Goal: Task Accomplishment & Management: Manage account settings

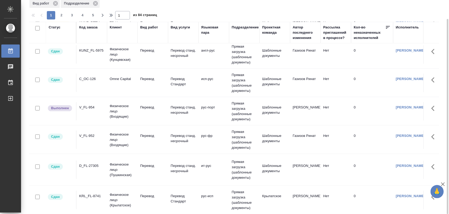
scroll to position [263, 0]
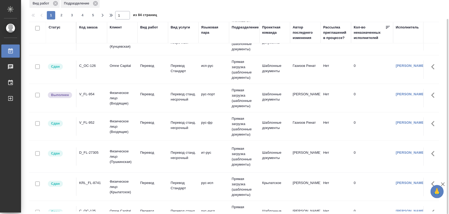
click at [92, 125] on div "V_FL-952" at bounding box center [91, 122] width 25 height 5
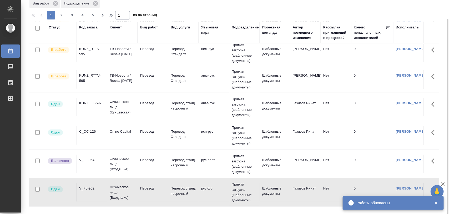
scroll to position [0, 0]
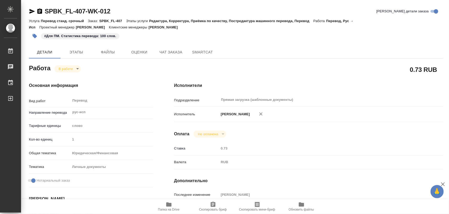
scroll to position [99, 0]
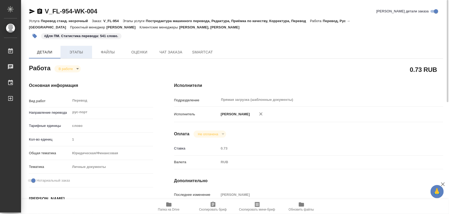
click at [74, 52] on span "Этапы" at bounding box center [76, 52] width 25 height 7
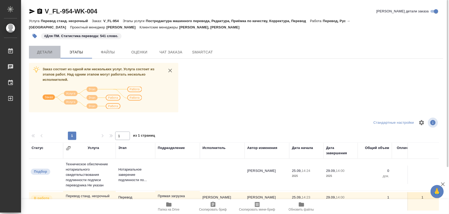
click at [45, 53] on span "Детали" at bounding box center [44, 52] width 25 height 7
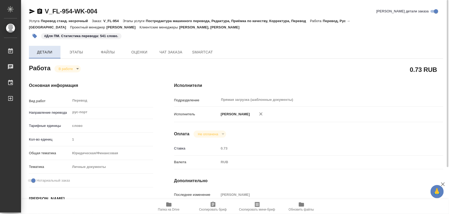
type textarea "x"
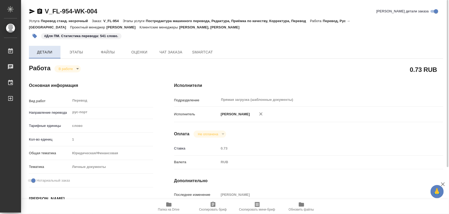
type textarea "x"
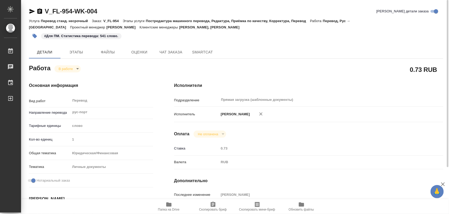
type textarea "x"
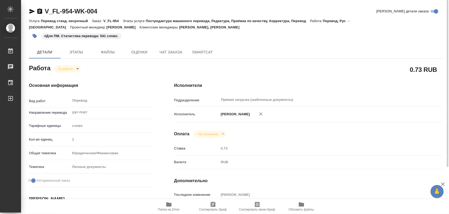
click at [77, 69] on body "🙏 .cls-1 fill:#fff; AWATERA Iglakov Maksim Работы 0 Чаты График Выйти V_FL-954-…" at bounding box center [224, 107] width 449 height 214
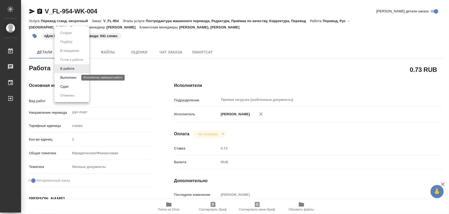
click at [72, 78] on button "Выполнен" at bounding box center [68, 78] width 19 height 6
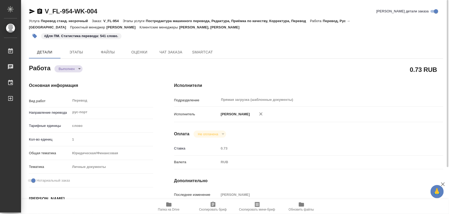
type textarea "x"
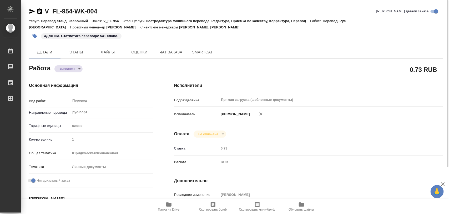
type textarea "x"
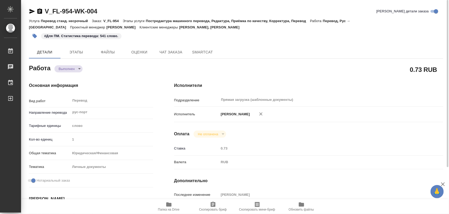
type textarea "x"
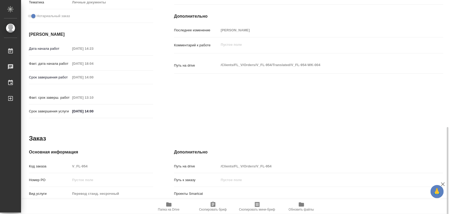
scroll to position [235, 0]
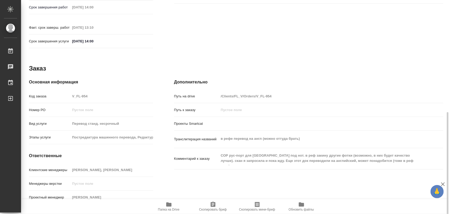
type textarea "x"
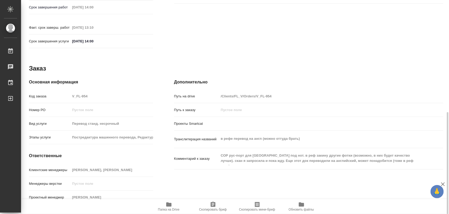
type textarea "x"
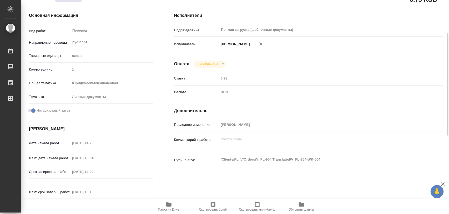
scroll to position [0, 0]
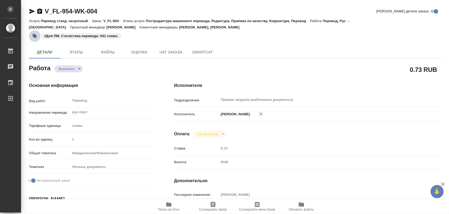
click at [34, 36] on icon "button" at bounding box center [35, 36] width 4 height 4
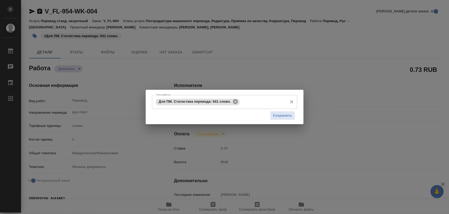
click at [237, 101] on icon at bounding box center [235, 101] width 5 height 5
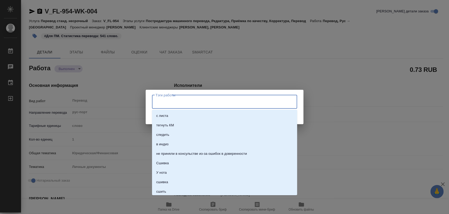
click at [232, 102] on input "Тэги работы" at bounding box center [220, 101] width 131 height 9
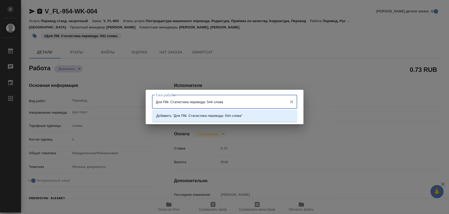
type input "Для ПМ. Статистика перевода: 544 слова."
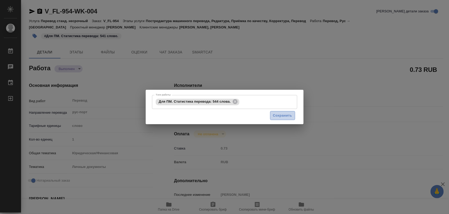
click at [287, 114] on span "Сохранить" at bounding box center [282, 116] width 19 height 6
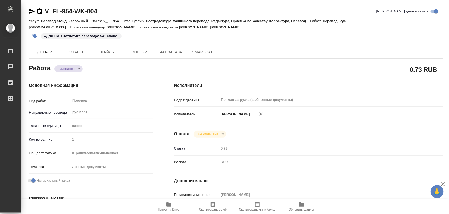
type input "completed"
type textarea "Перевод"
type textarea "x"
type input "рус-порт"
type input "5a8b1489cc6b4906c91bfd90"
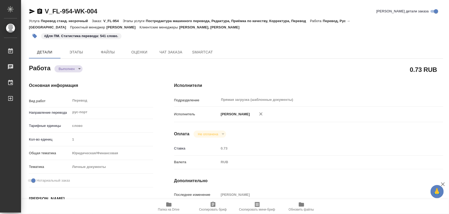
type input "1"
type input "yr-fn"
type input "5a8b8b956a9677013d343cfe"
checkbox input "true"
type input "25.09.2025 14:23"
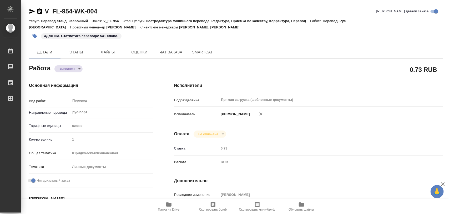
type input "26.09.2025 18:04"
type input "29.09.2025 14:00"
type input "29.09.2025 13:10"
type input "29.09.2025 14:00"
type input "Прямая загрузка (шаблонные документы)"
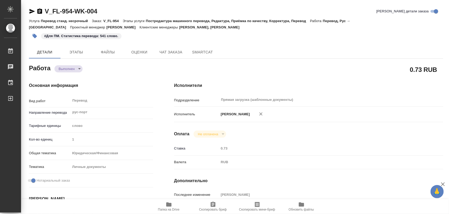
type input "notPayed"
type input "0.73"
type input "RUB"
type input "Иглаков Максим"
type textarea "x"
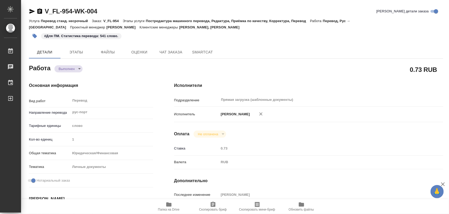
type textarea "/Clients/FL_V/Orders/V_FL-954/Translated/V_FL-954-WK-004"
type textarea "x"
type input "V_FL-954"
type input "Перевод станд. несрочный"
type input "Постредактура машинного перевода, Редактура, Приёмка по качеству, Корректура, П…"
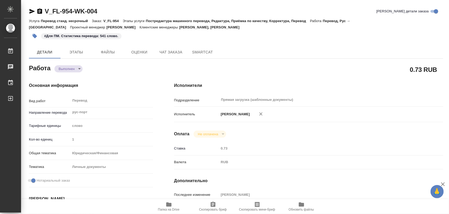
type input "Прохорова Анастасия, Касымов Тимур"
type input "/Clients/FL_V/Orders/V_FL-954"
type textarea "в рефе перевод на англ (можно оттуда брать)"
type textarea "x"
type textarea "СОР рус-порт для Португалии под нот. в реф закину другие фотки (возможно, в них…"
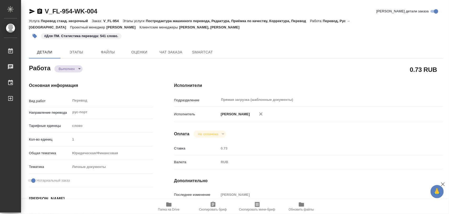
type textarea "x"
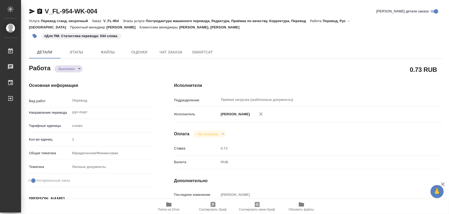
type textarea "x"
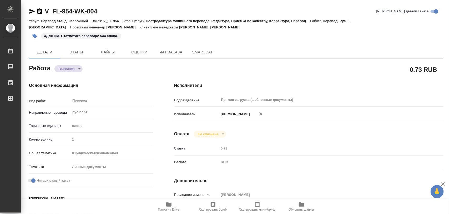
type textarea "x"
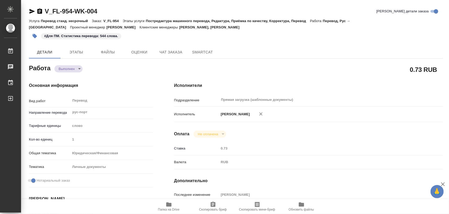
type textarea "x"
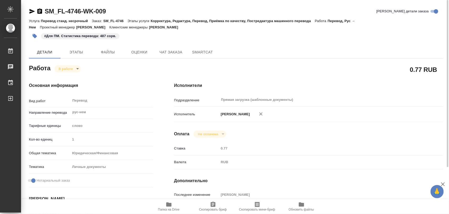
scroll to position [99, 0]
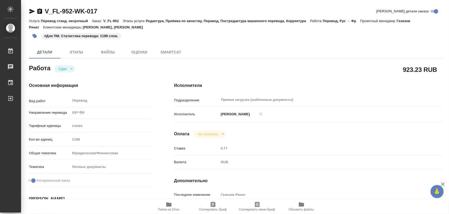
type textarea "x"
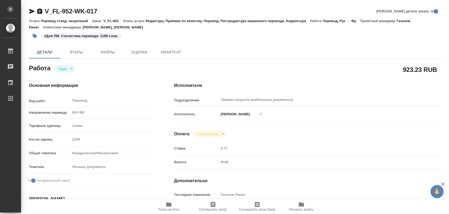
type textarea "x"
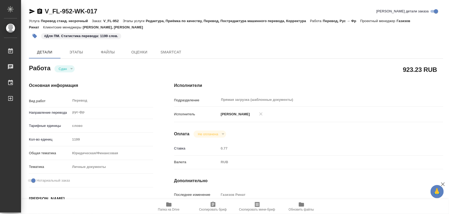
type textarea "x"
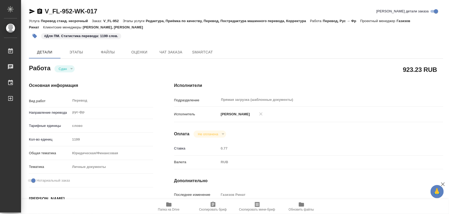
type textarea "x"
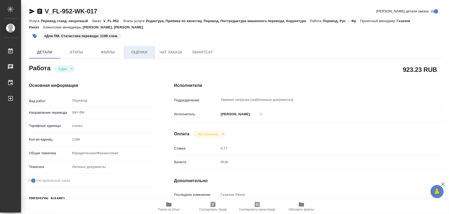
type textarea "x"
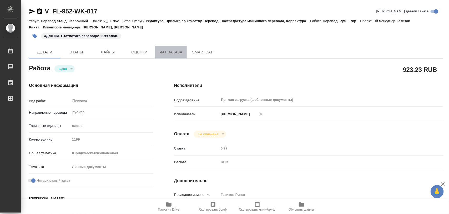
click at [177, 54] on span "Чат заказа" at bounding box center [171, 52] width 25 height 7
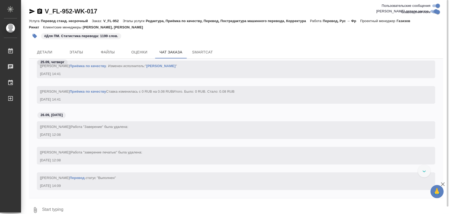
scroll to position [1387, 0]
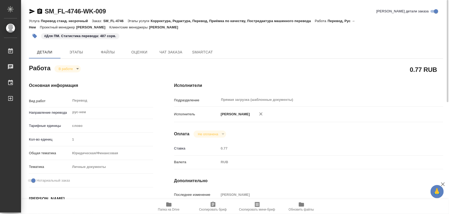
scroll to position [99, 0]
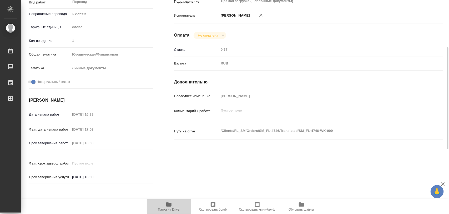
drag, startPoint x: 174, startPoint y: 209, endPoint x: 147, endPoint y: 214, distance: 26.9
click at [173, 208] on span "Папка на Drive" at bounding box center [169, 210] width 22 height 4
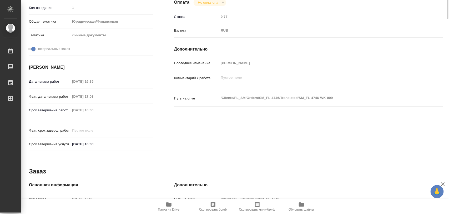
scroll to position [0, 0]
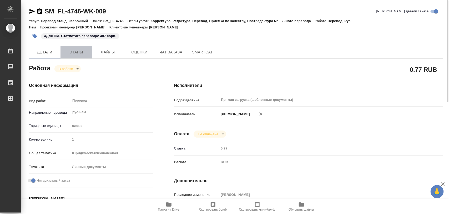
click at [71, 49] on span "Этапы" at bounding box center [76, 52] width 25 height 7
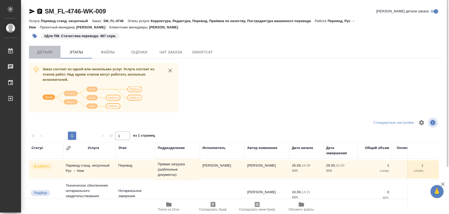
drag, startPoint x: 46, startPoint y: 55, endPoint x: 55, endPoint y: 53, distance: 9.6
click at [46, 55] on span "Детали" at bounding box center [44, 52] width 25 height 7
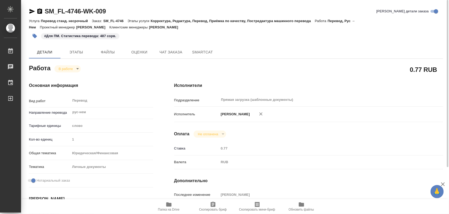
type textarea "x"
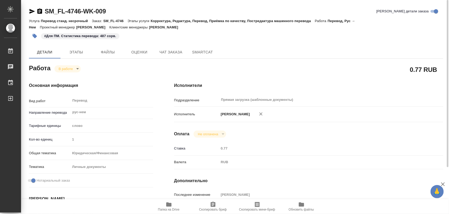
type textarea "x"
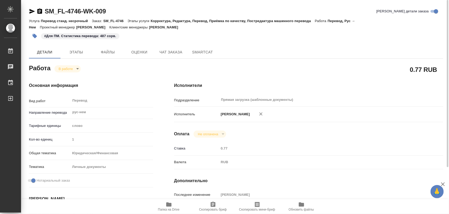
type textarea "x"
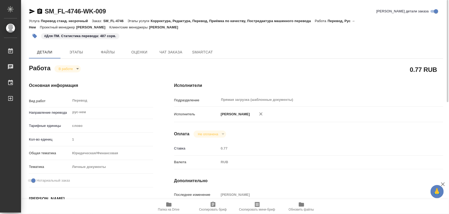
click at [33, 34] on icon "button" at bounding box center [35, 36] width 4 height 4
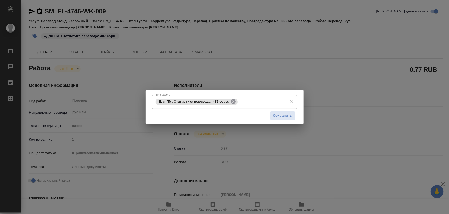
click at [234, 100] on icon at bounding box center [233, 101] width 5 height 5
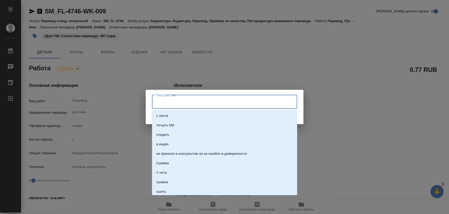
click at [229, 101] on input "Тэги работы" at bounding box center [220, 101] width 131 height 9
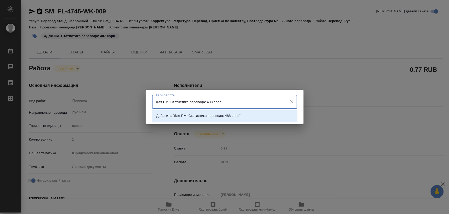
type input "Для ПМ. Статистика перевода: 488 слов."
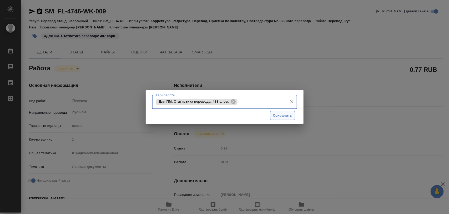
click at [290, 114] on span "Сохранить" at bounding box center [282, 116] width 19 height 6
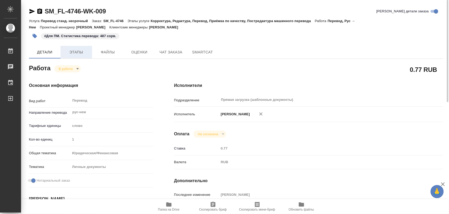
type input "inProgress"
type textarea "Перевод"
type textarea "x"
type input "рус-нем"
type input "5a8b1489cc6b4906c91bfd90"
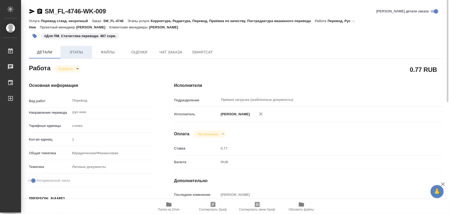
type input "1"
type input "yr-fn"
type input "5a8b8b956a9677013d343cfe"
checkbox input "true"
type input "26.09.2025 16:39"
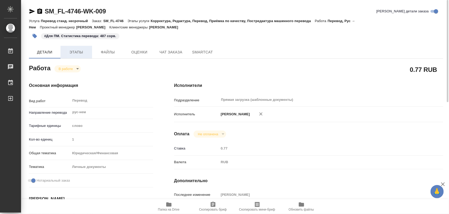
type input "26.09.2025 17:03"
type input "29.09.2025 16:00"
type input "Прямая загрузка (шаблонные документы)"
type input "notPayed"
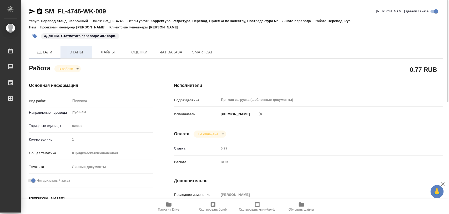
type input "0.77"
type input "RUB"
type input "[PERSON_NAME]"
type textarea "x"
type textarea "/Clients/FL_SM/Orders/SM_FL-4746/Translated/SM_FL-4746-WK-009"
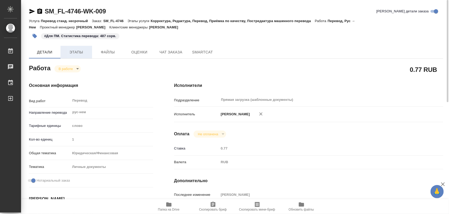
type textarea "x"
type input "SM_FL-4746"
type input "Перевод станд. несрочный"
type input "Корректура, Редактура, Перевод, Приёмка по качеству, Постредактура машинного пе…"
type input "Шульгина Анна"
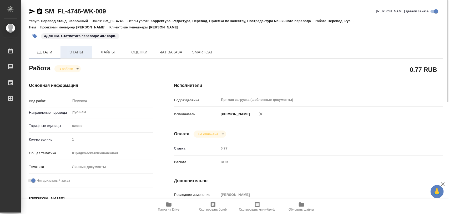
type input "/Clients/FL_SM/Orders/SM_FL-4746"
type textarea "x"
type textarea "диплом+прилож+апостиль ру-нем под нот"
type textarea "x"
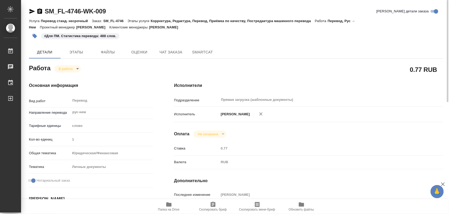
type textarea "x"
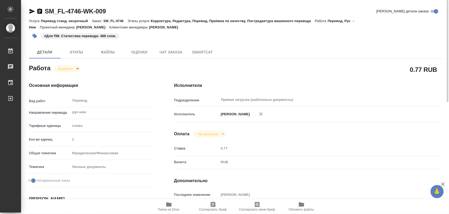
type textarea "x"
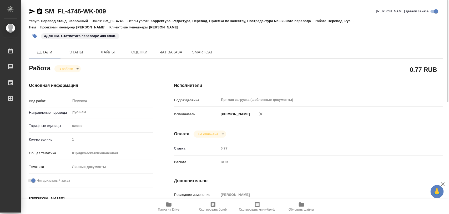
type textarea "x"
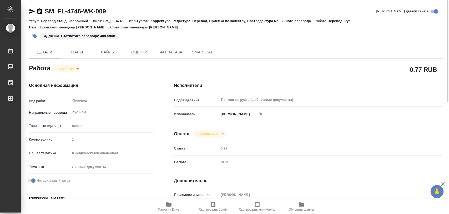
type textarea "x"
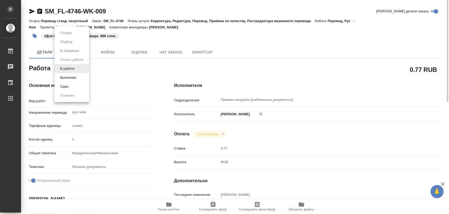
click at [78, 69] on body "🙏 .cls-1 fill:#fff; AWATERA Iglakov Maksim Работы 0 Чаты График Выйти SM_FL-474…" at bounding box center [224, 107] width 449 height 214
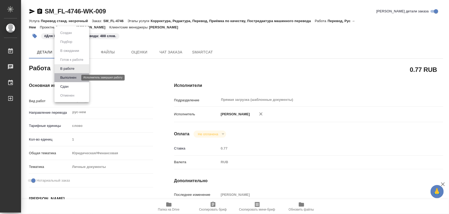
click at [74, 75] on button "Выполнен" at bounding box center [68, 78] width 19 height 6
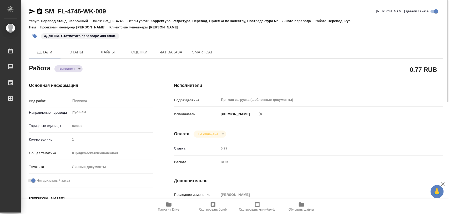
type textarea "x"
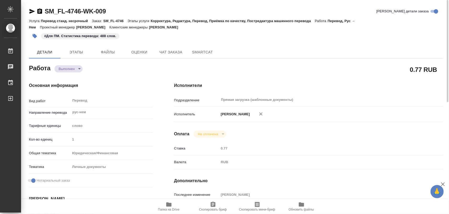
type textarea "x"
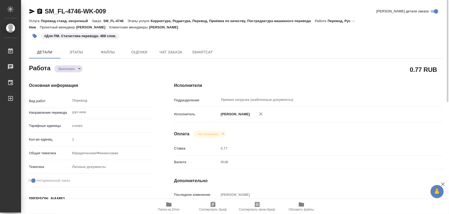
type textarea "x"
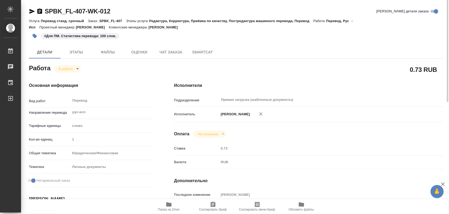
click at [77, 71] on body "🙏 .cls-1 fill:#fff; AWATERA Iglakov Maksim Работы 0 Чаты График Выйти SPBK_FL-4…" at bounding box center [224, 107] width 449 height 214
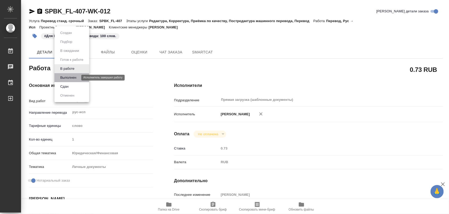
click at [68, 77] on button "Выполнен" at bounding box center [68, 78] width 19 height 6
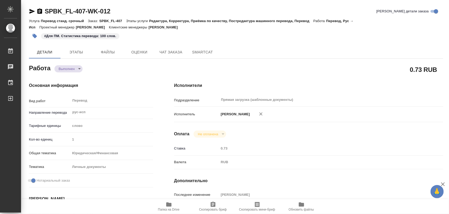
type textarea "x"
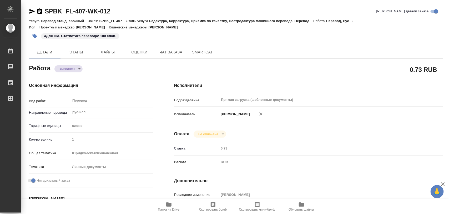
type textarea "x"
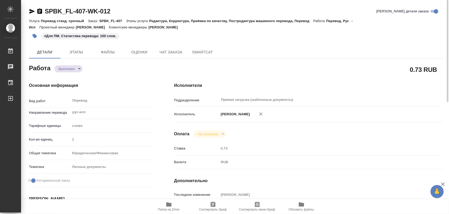
type textarea "x"
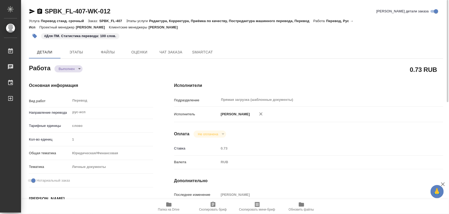
click at [171, 205] on icon "button" at bounding box center [168, 204] width 5 height 4
click at [74, 53] on span "Этапы" at bounding box center [76, 52] width 25 height 7
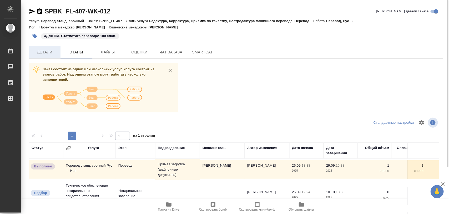
click at [46, 55] on span "Детали" at bounding box center [44, 52] width 25 height 7
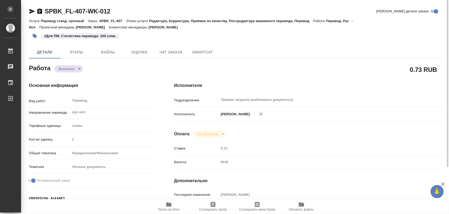
type textarea "x"
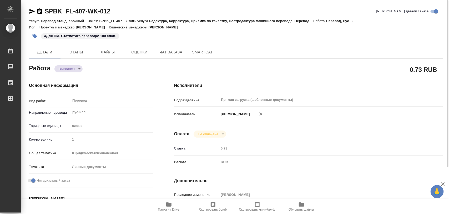
type textarea "x"
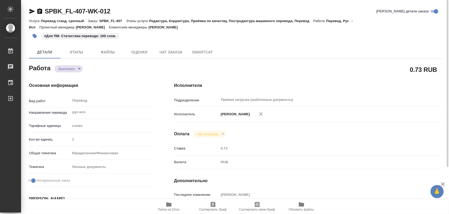
type textarea "x"
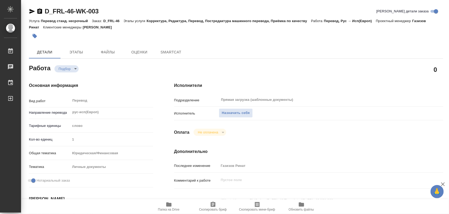
type textarea "x"
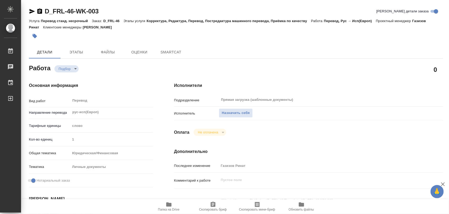
type textarea "x"
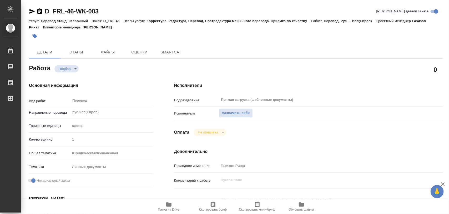
type textarea "x"
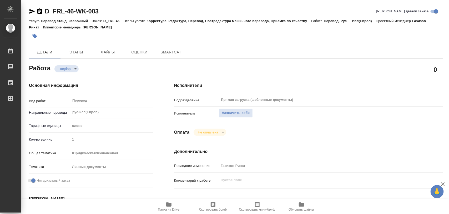
type textarea "x"
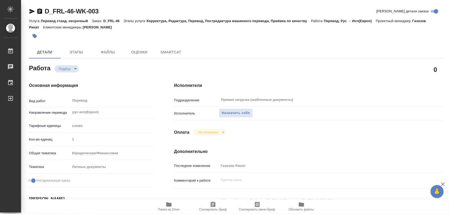
type textarea "x"
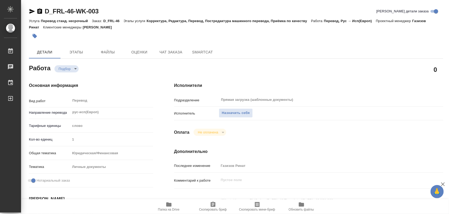
type textarea "x"
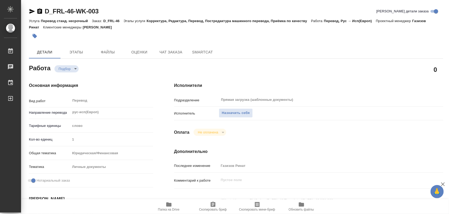
type textarea "x"
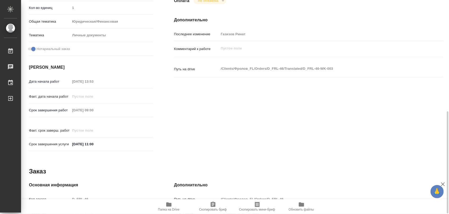
scroll to position [165, 0]
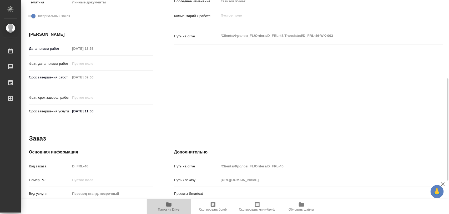
click at [167, 205] on icon "button" at bounding box center [168, 204] width 5 height 4
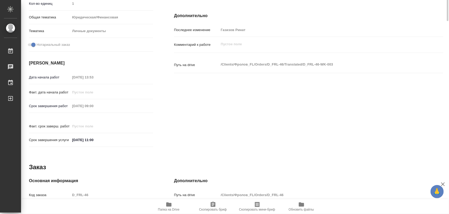
scroll to position [4, 0]
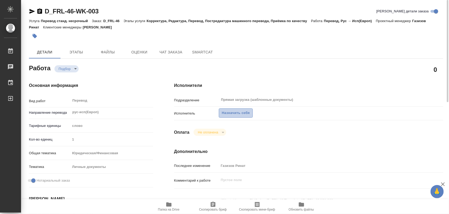
click at [248, 112] on span "Назначить себя" at bounding box center [236, 113] width 28 height 6
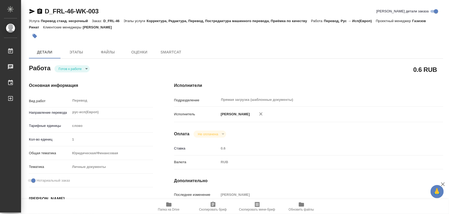
type textarea "x"
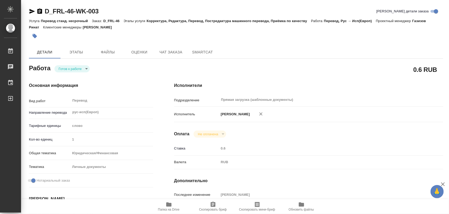
type textarea "x"
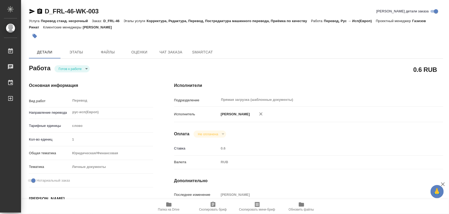
type textarea "x"
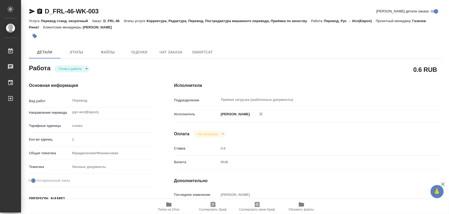
click at [85, 67] on body "🙏 .cls-1 fill:#fff; AWATERA Iglakov Maksim Работы 0 Чаты График Выйти D_FRL-46-…" at bounding box center [224, 107] width 449 height 214
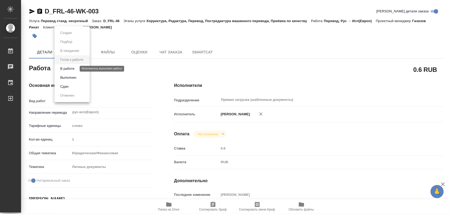
click at [74, 69] on button "В работе" at bounding box center [67, 69] width 17 height 6
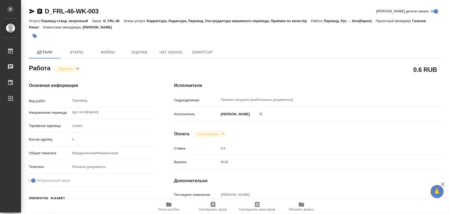
type textarea "x"
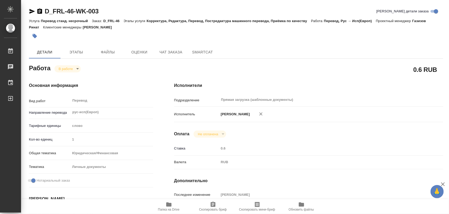
type textarea "x"
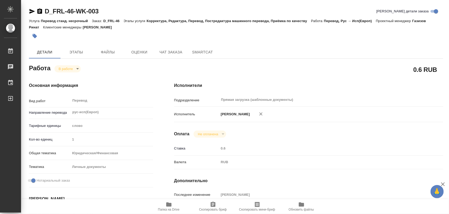
type textarea "x"
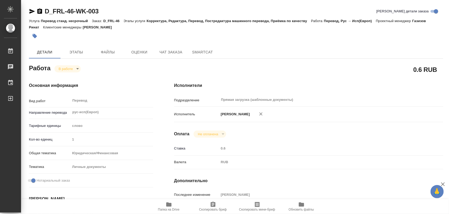
click at [173, 210] on span "Папка на Drive" at bounding box center [169, 210] width 22 height 4
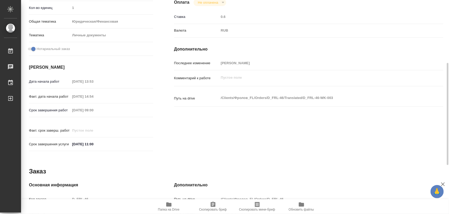
scroll to position [235, 0]
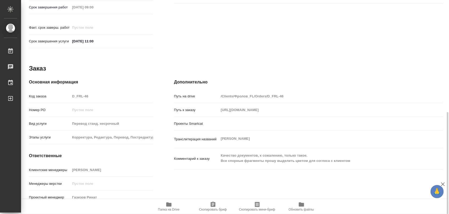
drag, startPoint x: 216, startPoint y: 204, endPoint x: 211, endPoint y: 213, distance: 11.0
click at [216, 204] on icon "button" at bounding box center [213, 204] width 6 height 6
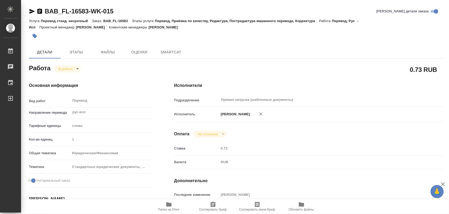
type textarea "x"
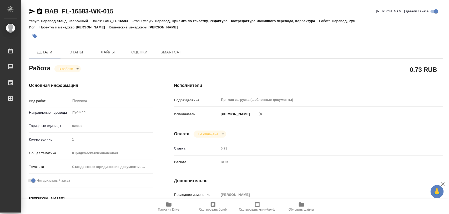
type textarea "x"
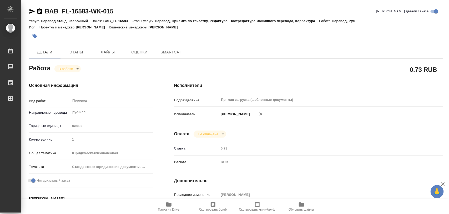
type textarea "x"
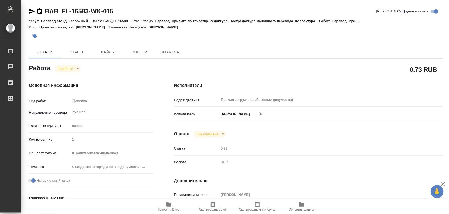
type textarea "x"
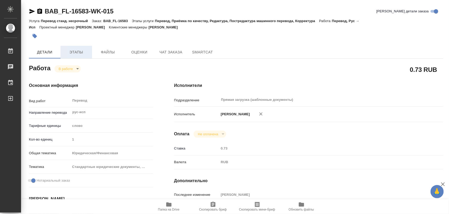
type textarea "x"
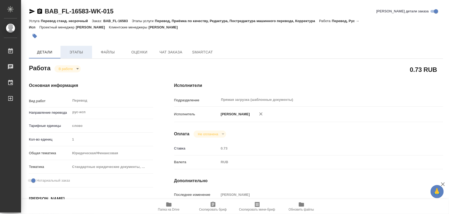
click at [81, 51] on span "Этапы" at bounding box center [76, 52] width 25 height 7
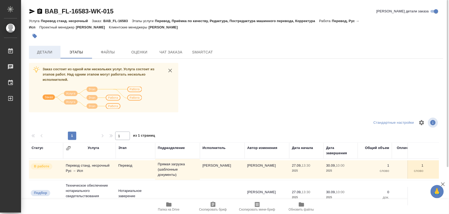
click at [44, 50] on span "Детали" at bounding box center [44, 52] width 25 height 7
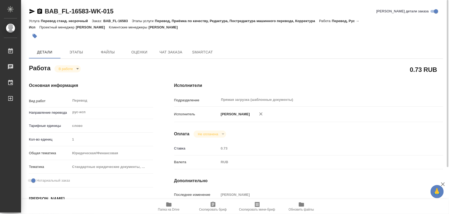
type textarea "x"
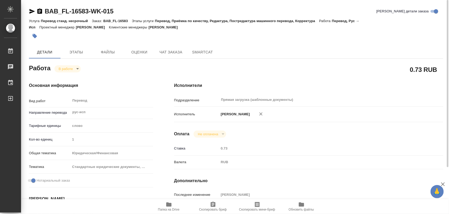
type textarea "x"
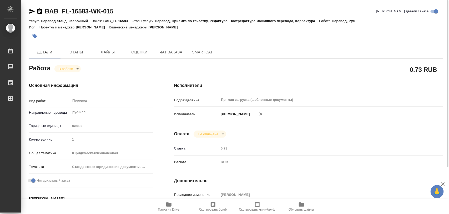
type textarea "x"
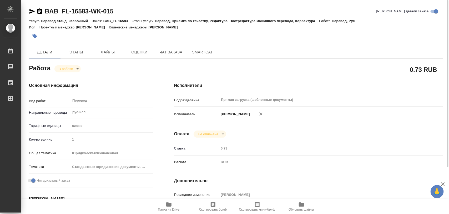
type textarea "x"
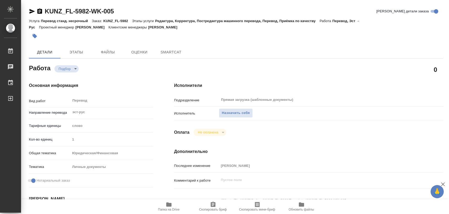
type textarea "x"
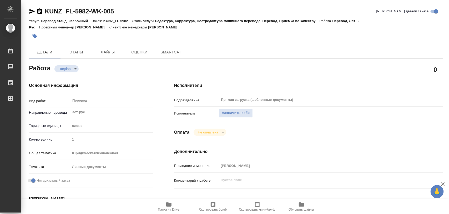
type textarea "x"
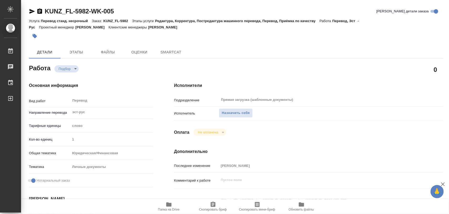
type textarea "x"
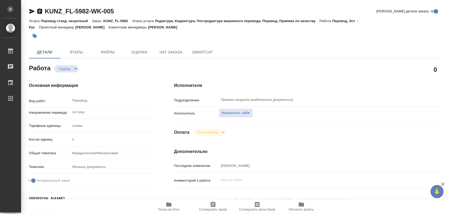
type textarea "x"
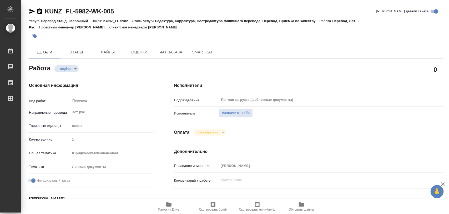
scroll to position [66, 0]
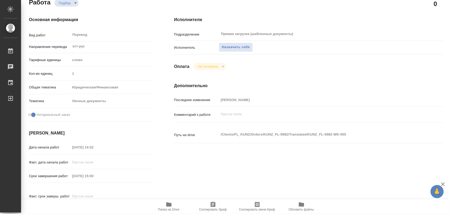
type textarea "x"
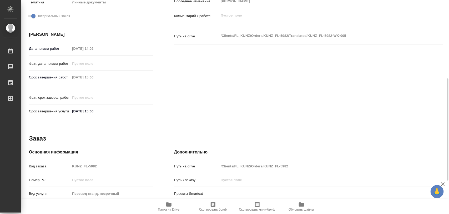
scroll to position [235, 0]
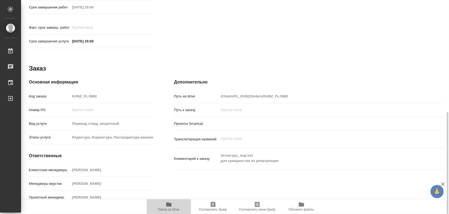
click at [169, 206] on icon "button" at bounding box center [168, 204] width 5 height 4
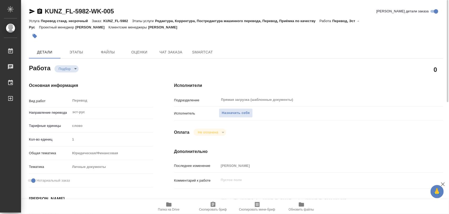
scroll to position [99, 0]
type textarea "x"
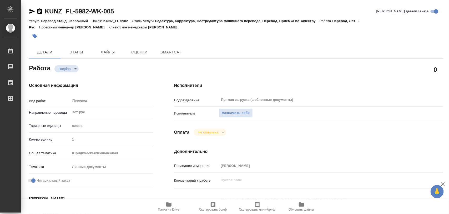
type textarea "x"
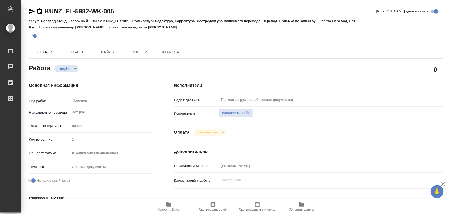
type textarea "x"
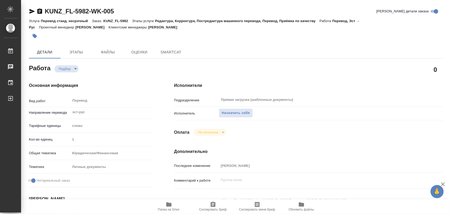
type textarea "x"
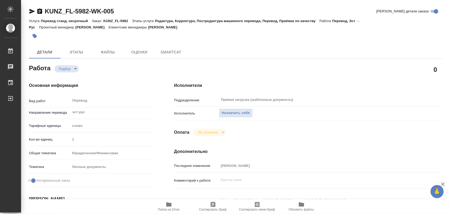
type textarea "x"
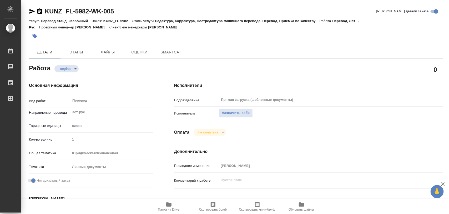
type textarea "x"
click at [241, 115] on span "Назначить себя" at bounding box center [236, 113] width 28 height 6
type textarea "x"
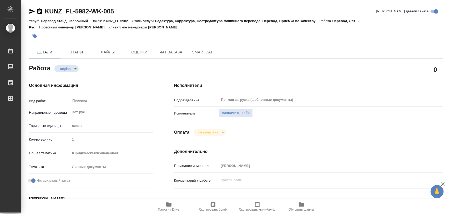
type textarea "x"
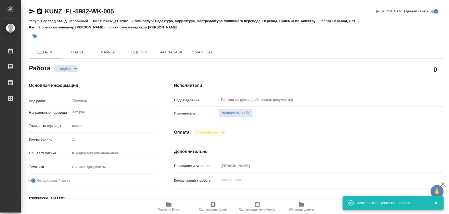
type textarea "x"
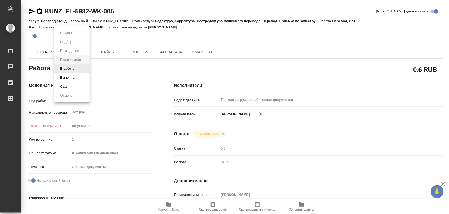
click at [87, 71] on body "🙏 .cls-1 fill:#fff; AWATERA Iglakov Maksim Работы 0 Чаты График Выйти KUNZ_FL-5…" at bounding box center [224, 107] width 449 height 214
click at [74, 68] on button "В работе" at bounding box center [67, 69] width 17 height 6
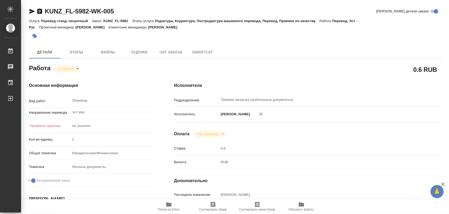
type textarea "x"
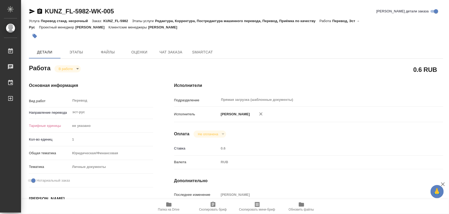
type textarea "x"
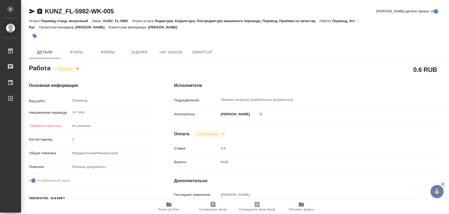
type textarea "x"
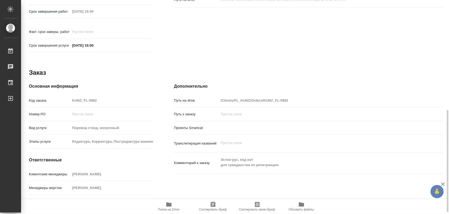
scroll to position [235, 0]
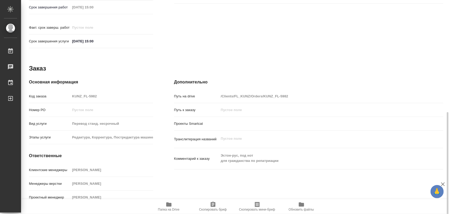
type textarea "x"
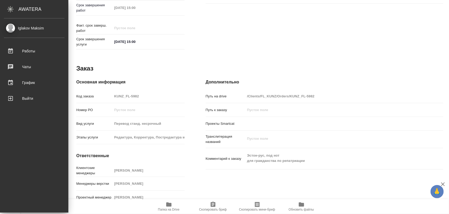
type textarea "x"
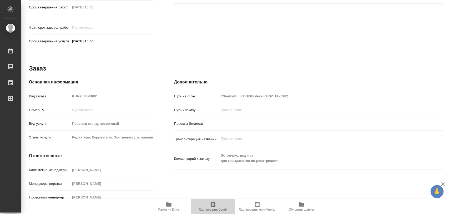
click at [211, 208] on span "Скопировать бриф" at bounding box center [213, 210] width 28 height 4
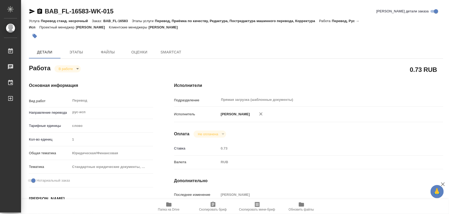
type textarea "x"
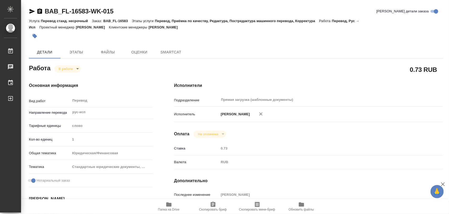
type textarea "x"
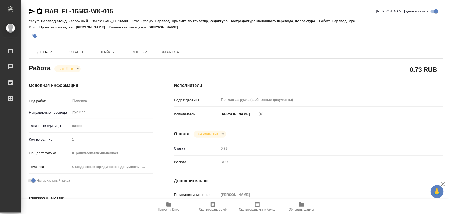
type textarea "x"
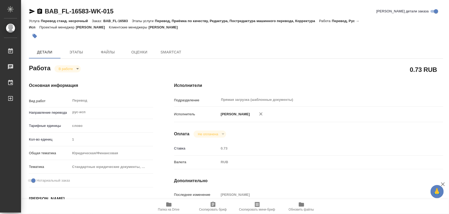
type textarea "x"
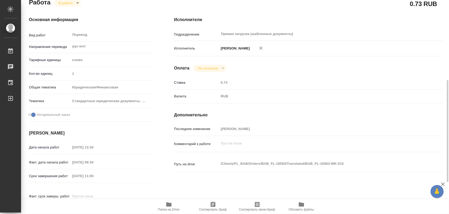
scroll to position [132, 0]
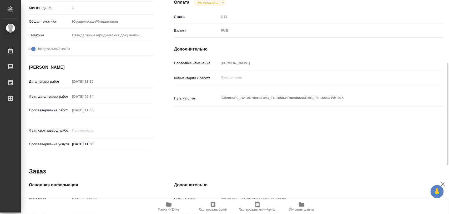
type textarea "x"
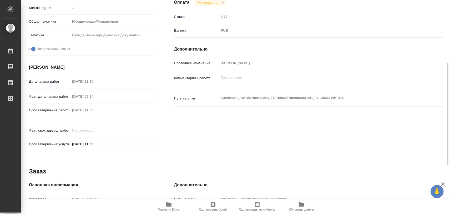
type textarea "x"
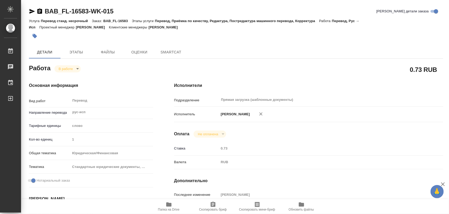
type textarea "x"
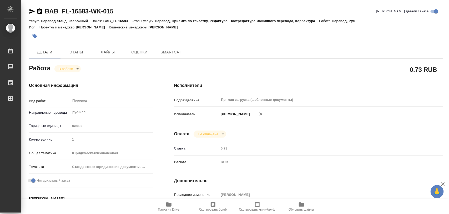
type textarea "x"
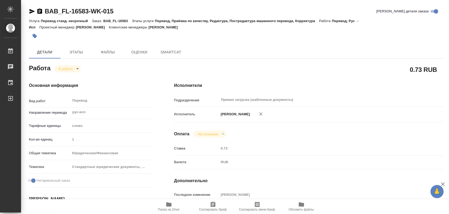
type textarea "x"
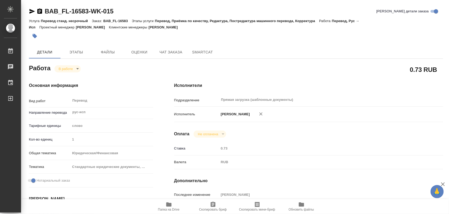
type textarea "x"
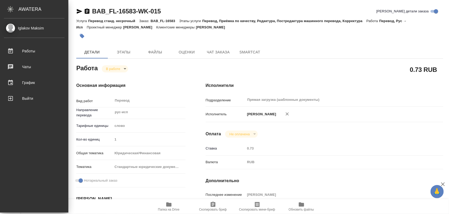
type textarea "x"
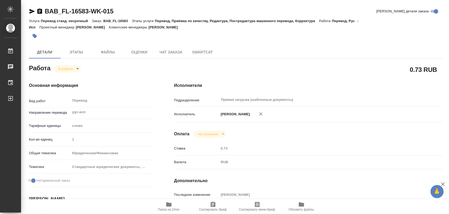
type textarea "x"
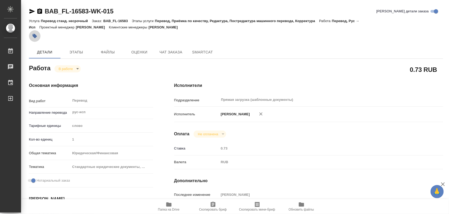
click at [35, 35] on icon "button" at bounding box center [35, 36] width 4 height 4
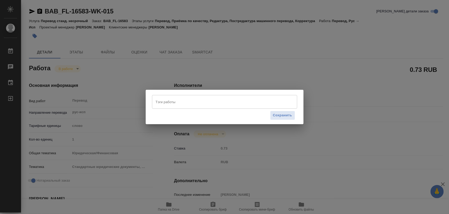
type textarea "x"
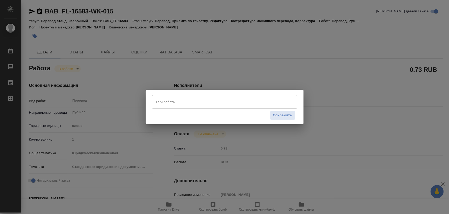
click at [199, 99] on input "Тэги работы" at bounding box center [220, 101] width 131 height 9
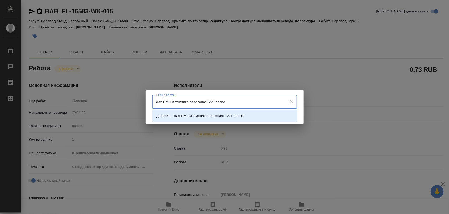
type input "Для ПМ. Статистика перевода: 1221 слово."
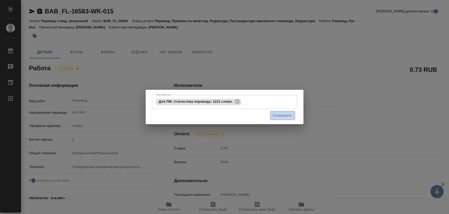
click at [279, 115] on span "Сохранить" at bounding box center [282, 116] width 19 height 6
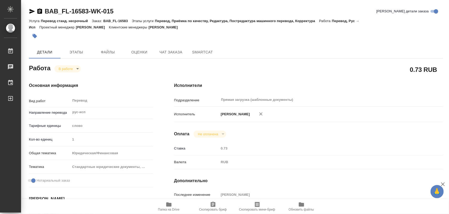
type input "inProgress"
type textarea "Перевод"
type textarea "x"
type input "рус-исп"
type input "5a8b1489cc6b4906c91bfd90"
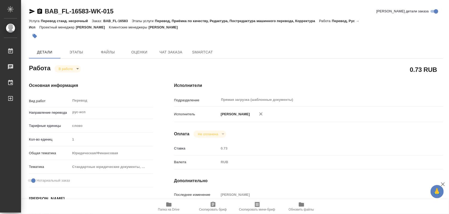
type input "1"
type input "yr-fn"
type input "5f647205b73bc97568ca66bf"
checkbox input "true"
type input "27.09.2025 13:30"
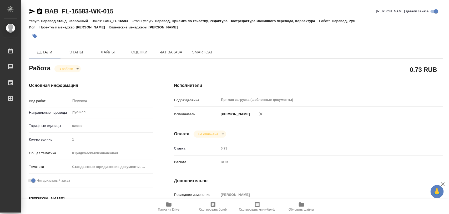
type input "29.09.2025 09:34"
type input "30.09.2025 11:00"
type input "Прямая загрузка (шаблонные документы)"
type input "notPayed"
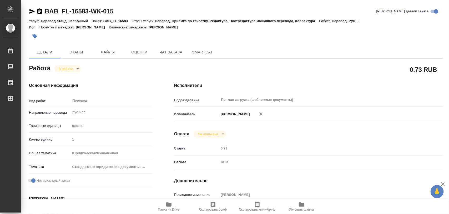
type input "0.73"
type input "RUB"
type input "[PERSON_NAME]"
type textarea "x"
type textarea "/Clients/FL_BAB/Orders/BAB_FL-16583/Translated/BAB_FL-16583-WK-015"
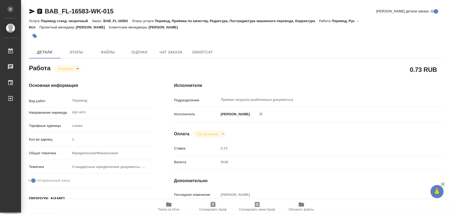
type textarea "x"
type input "BAB_FL-16583"
type input "Перевод станд. несрочный"
type input "Перевод, Приёмка по качеству, Редактура, Постредактура машинного перевода, Корр…"
type input "[PERSON_NAME]"
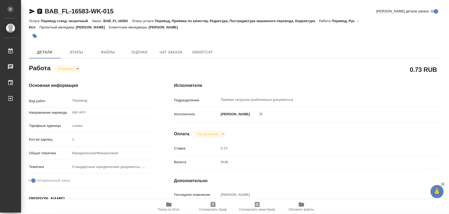
type input "/Clients/FL_BAB/Orders/BAB_FL-16583"
type textarea "x"
type textarea "для [GEOGRAPHIC_DATA]"
type textarea "x"
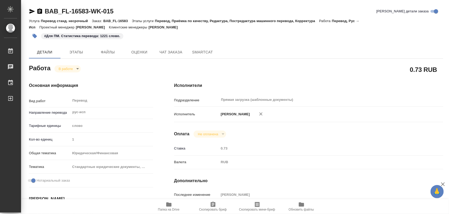
type textarea "x"
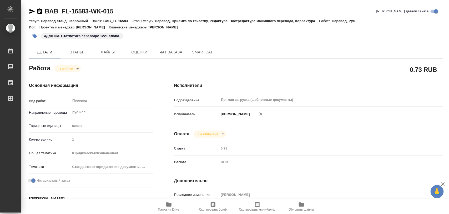
type textarea "x"
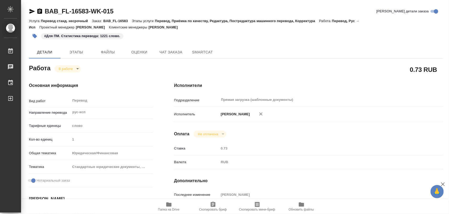
type textarea "x"
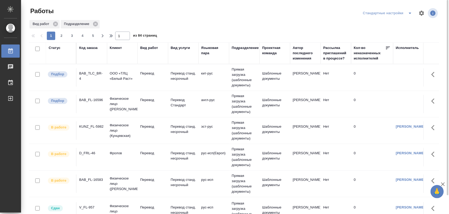
click at [92, 127] on div "KUNZ_FL-5982" at bounding box center [91, 126] width 25 height 5
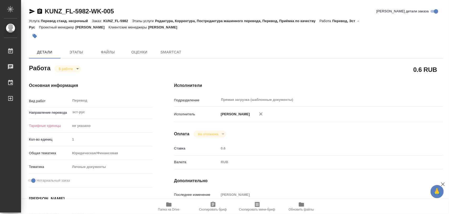
type textarea "x"
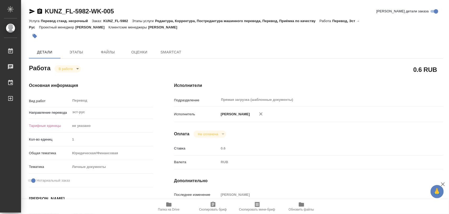
type textarea "x"
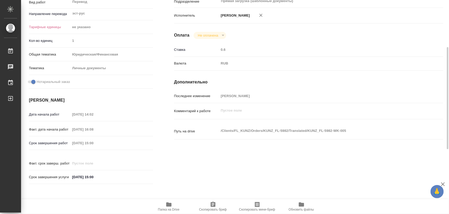
type textarea "x"
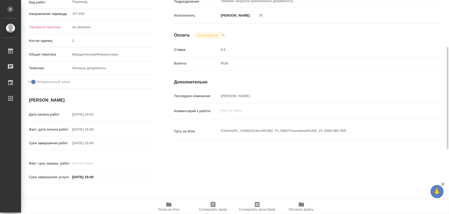
scroll to position [230, 0]
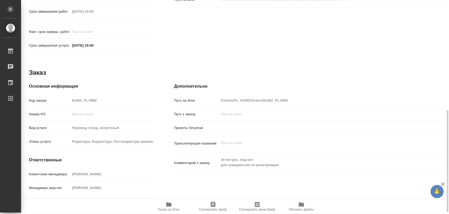
type textarea "x"
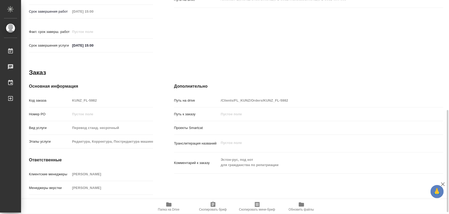
type textarea "x"
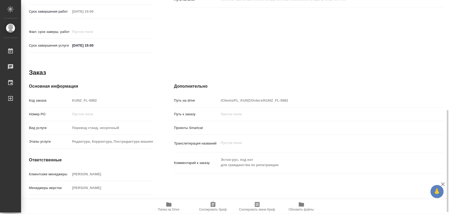
drag, startPoint x: 212, startPoint y: 202, endPoint x: 254, endPoint y: 70, distance: 138.5
click at [212, 200] on button "Скопировать бриф" at bounding box center [213, 206] width 44 height 15
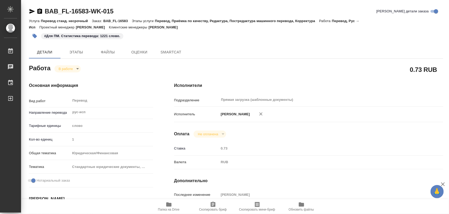
type textarea "x"
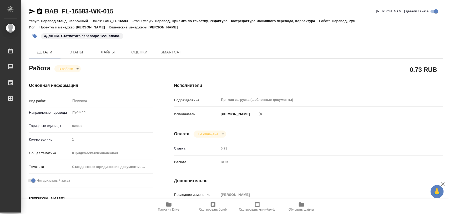
type textarea "x"
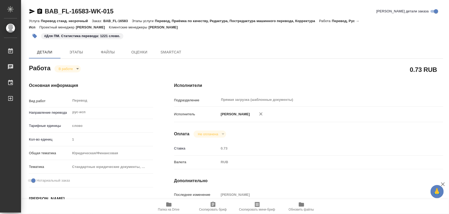
type textarea "x"
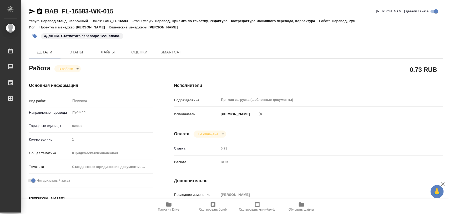
type textarea "x"
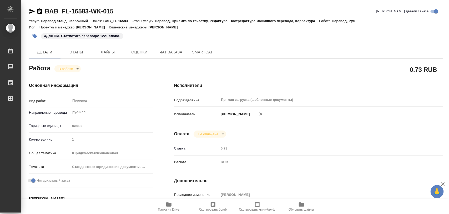
type textarea "x"
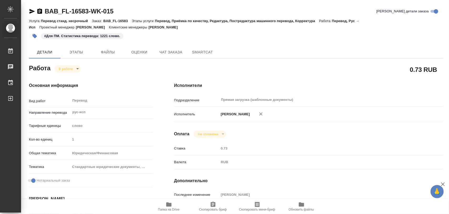
type textarea "x"
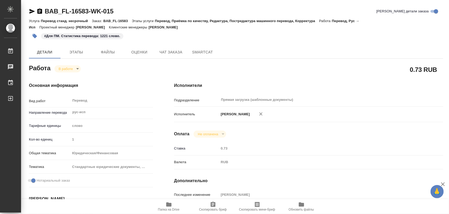
click at [169, 208] on span "Папка на Drive" at bounding box center [169, 210] width 22 height 4
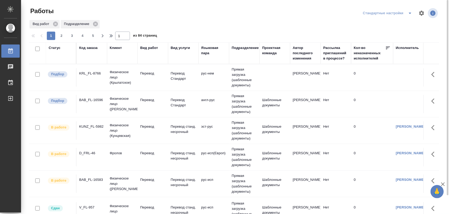
click at [92, 72] on div "KRL_FL-8766" at bounding box center [91, 73] width 25 height 5
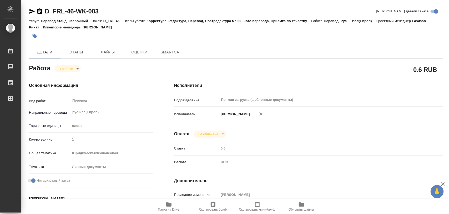
type textarea "x"
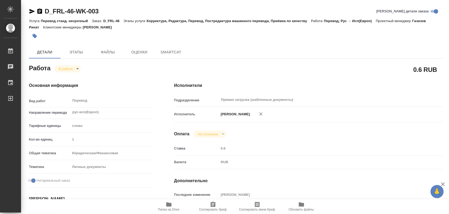
type textarea "x"
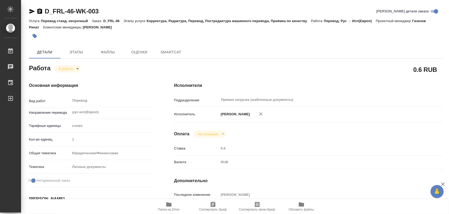
type textarea "x"
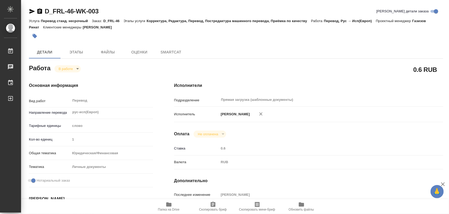
type textarea "x"
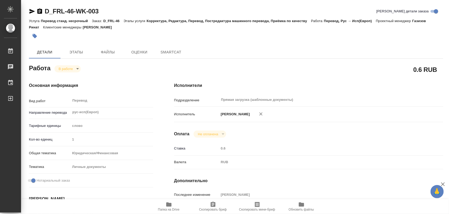
type textarea "x"
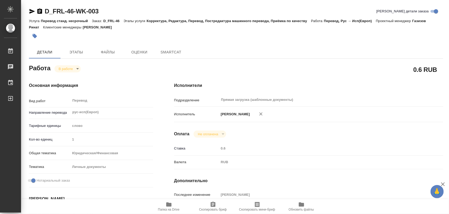
type textarea "x"
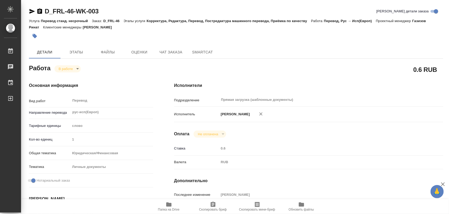
type textarea "x"
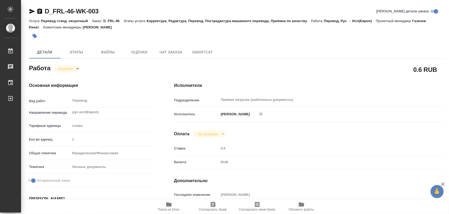
type textarea "x"
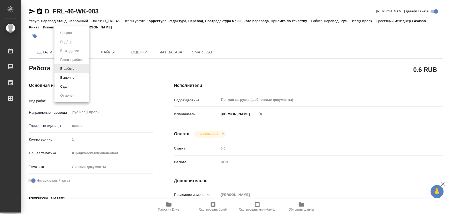
click at [78, 71] on body "🙏 .cls-1 fill:#fff; AWATERA Iglakov Maksim Работы 0 Чаты График Выйти D_FRL-46-…" at bounding box center [224, 107] width 449 height 214
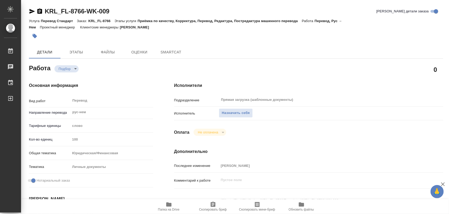
type textarea "x"
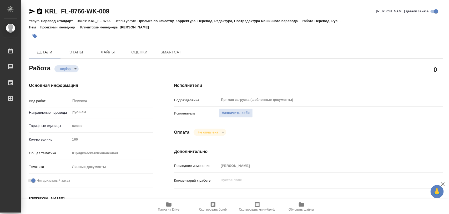
type textarea "x"
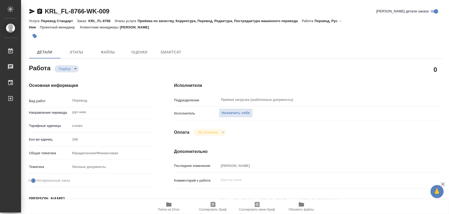
type textarea "x"
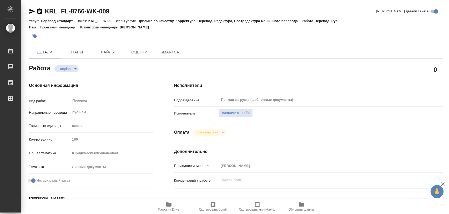
type textarea "x"
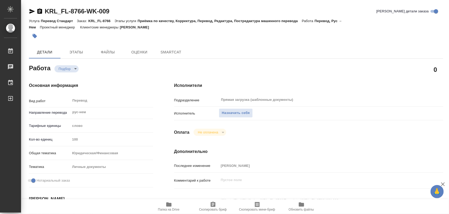
type textarea "x"
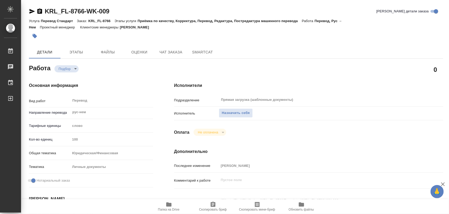
type textarea "x"
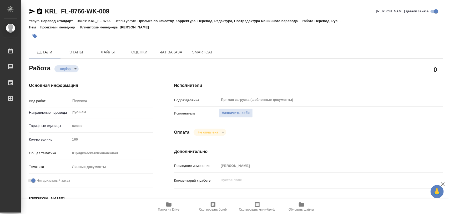
type textarea "x"
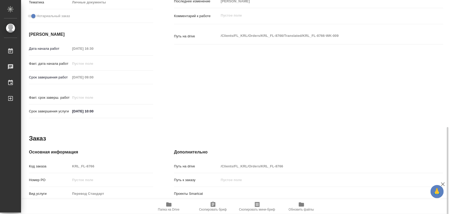
scroll to position [235, 0]
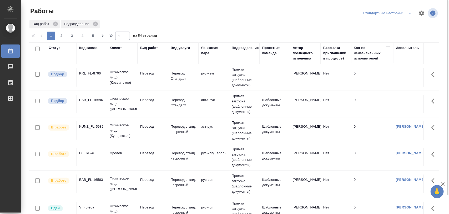
click at [409, 15] on icon "split button" at bounding box center [410, 13] width 6 height 6
click at [398, 24] on li "Meine Bestellungen" at bounding box center [389, 23] width 54 height 8
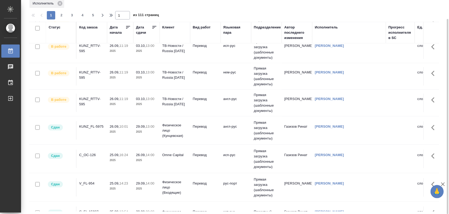
scroll to position [263, 0]
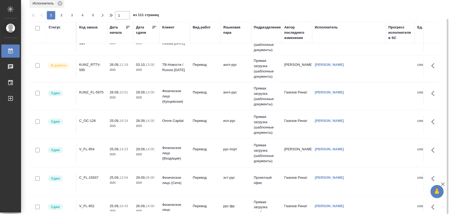
click at [89, 124] on td "C_OC-126" at bounding box center [92, 125] width 31 height 18
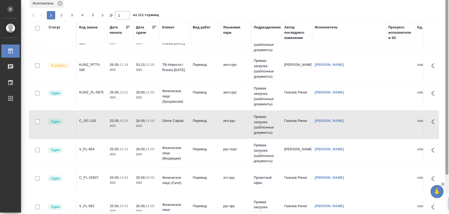
scroll to position [0, 0]
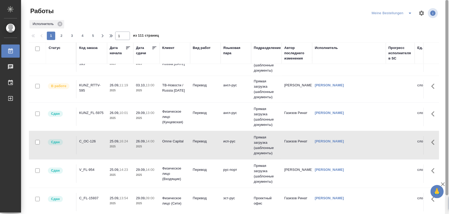
drag, startPoint x: 446, startPoint y: 93, endPoint x: 448, endPoint y: 43, distance: 50.6
click at [448, 43] on div at bounding box center [447, 97] width 3 height 195
click at [409, 13] on icon "split button" at bounding box center [410, 13] width 6 height 6
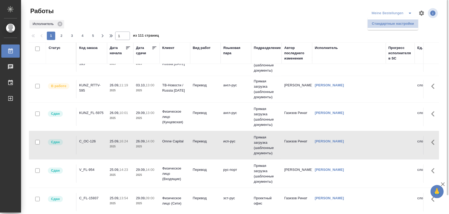
click at [400, 24] on li "Стандартные настройки" at bounding box center [393, 23] width 51 height 8
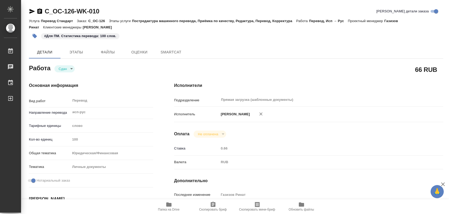
type textarea "x"
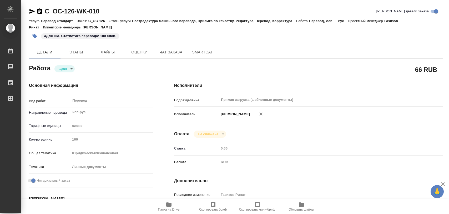
type textarea "x"
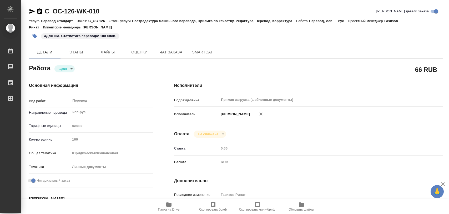
type textarea "x"
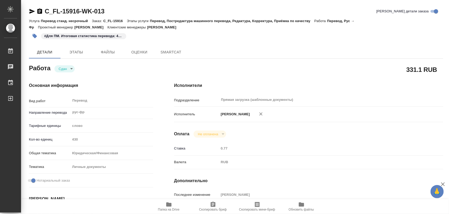
type textarea "x"
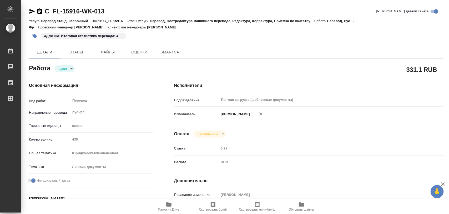
type textarea "x"
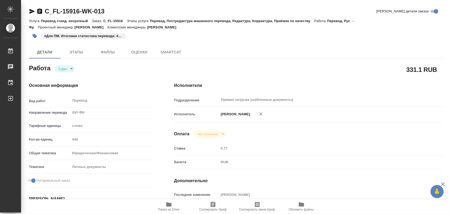
type textarea "x"
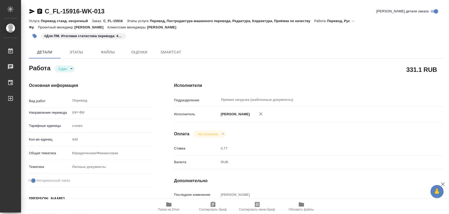
type textarea "x"
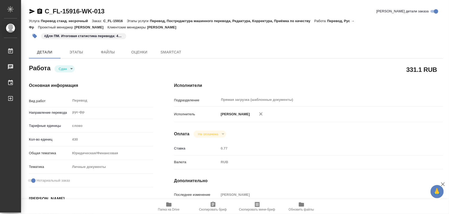
type textarea "x"
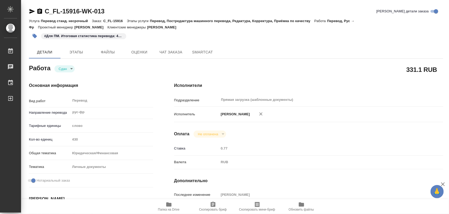
type textarea "x"
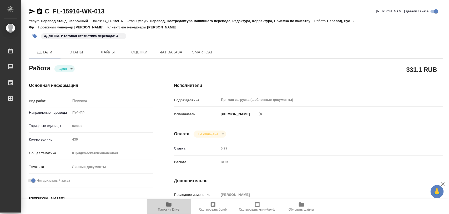
click at [168, 205] on icon "button" at bounding box center [168, 204] width 5 height 4
type textarea "x"
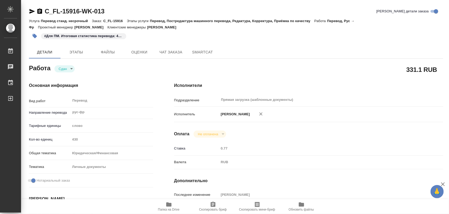
type textarea "x"
click at [34, 36] on icon "button" at bounding box center [35, 36] width 4 height 4
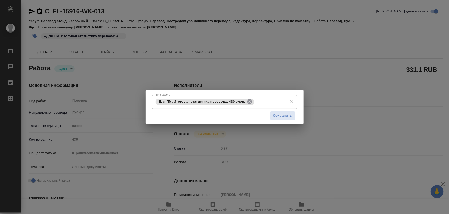
click at [249, 102] on icon at bounding box center [249, 101] width 5 height 5
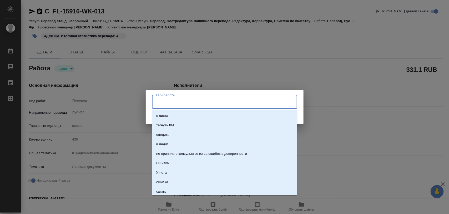
click at [238, 105] on input "Тэги работы" at bounding box center [220, 101] width 131 height 9
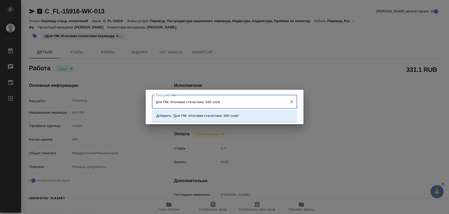
type input "Для ПМ. Итоговая статистика: 580 слов."
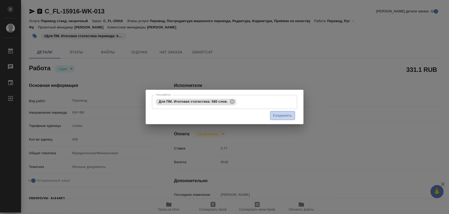
click at [289, 115] on span "Сохранить" at bounding box center [282, 116] width 19 height 6
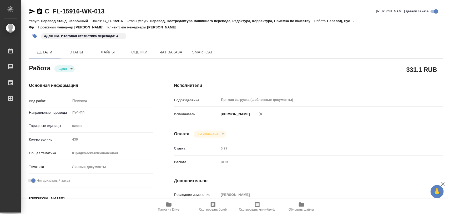
type input "closed"
type textarea "Перевод"
type textarea "x"
type input "рус-фр"
type input "5a8b1489cc6b4906c91bfd90"
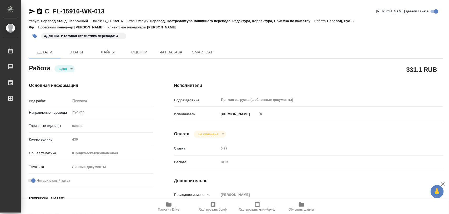
type input "430"
type input "yr-fn"
type input "5a8b8b956a9677013d343cfe"
checkbox input "true"
type input "15.09.2025 12:43"
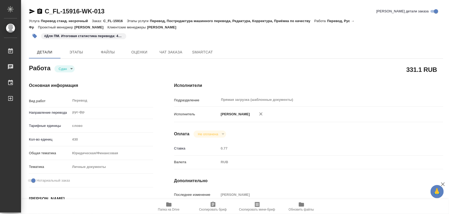
type input "15.09.2025 15:45"
type input "17.09.2025 09:00"
type input "17.09.2025 08:42"
type input "26.09.2025 12:00"
type input "Прямая загрузка (шаблонные документы)"
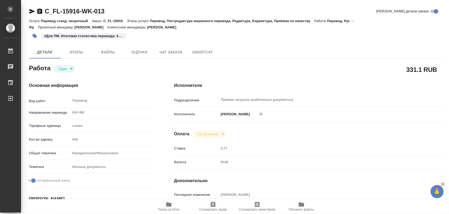
type input "notPayed"
type input "0.77"
type input "RUB"
type input "[PERSON_NAME]"
type textarea "папка "опшд""
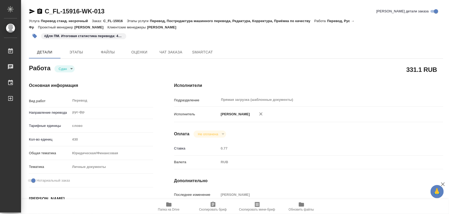
type textarea "x"
type textarea "/Clients/FL_C/Orders/C_FL-15916/Translated/C_FL-15916-WK-013"
type textarea "x"
type input "C_FL-15916"
type input "Перевод станд. несрочный"
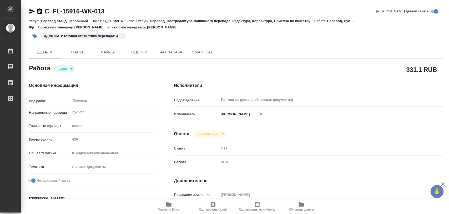
type input "Перевод, Постредактура машинного перевода, Редактура, Корректура, Приёмка по ка…"
type input "[PERSON_NAME]"
type input "/Clients/FL_C/Orders/C_FL-15916"
type textarea "olga Stepanova, Rouslan Stepanov"
type textarea "x"
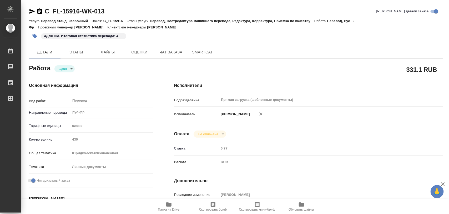
type textarea "Доперевод апостиля."
type textarea "x"
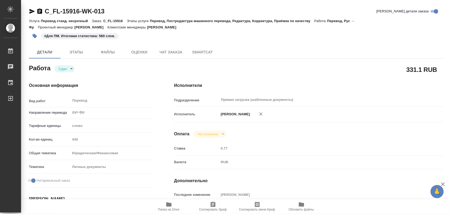
type textarea "x"
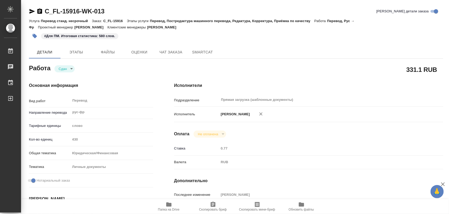
type textarea "x"
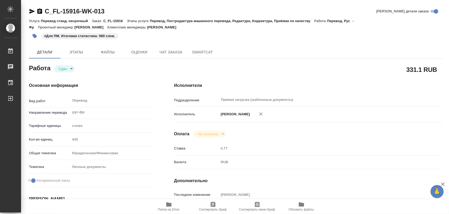
type textarea "x"
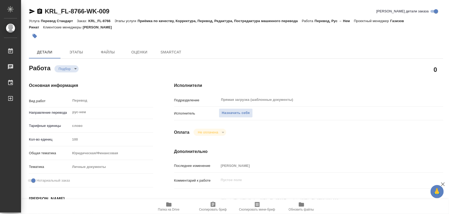
type textarea "x"
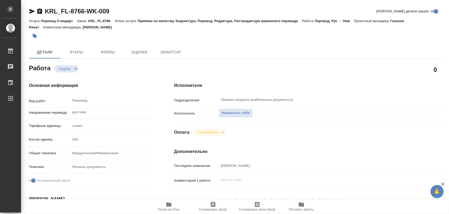
type textarea "x"
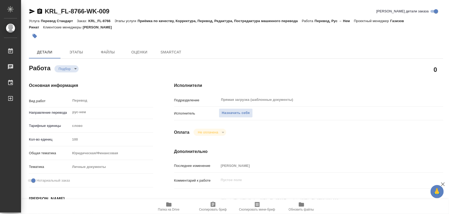
type textarea "x"
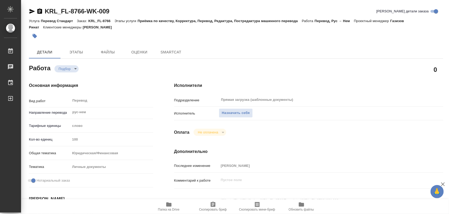
type textarea "x"
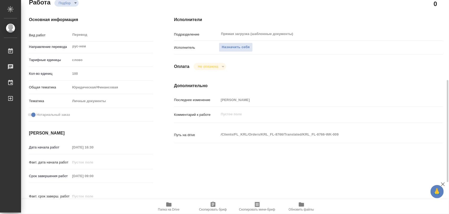
scroll to position [165, 0]
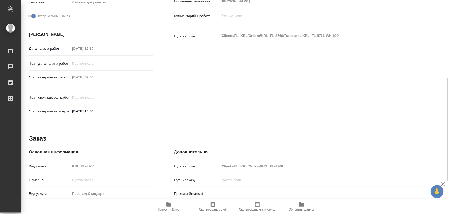
type textarea "x"
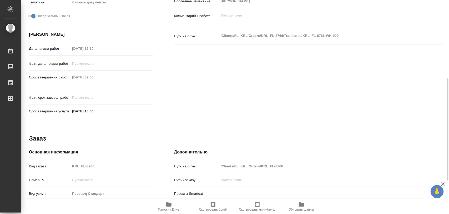
type textarea "x"
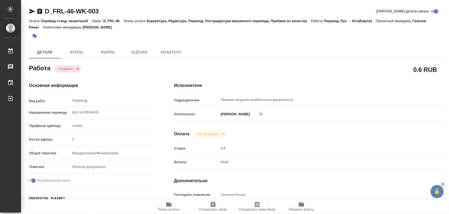
type textarea "x"
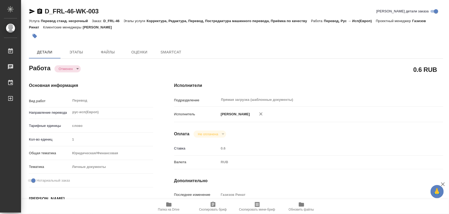
type textarea "x"
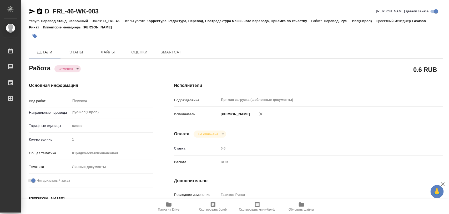
type textarea "x"
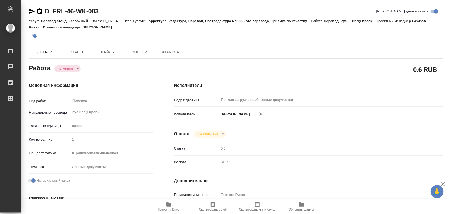
type textarea "x"
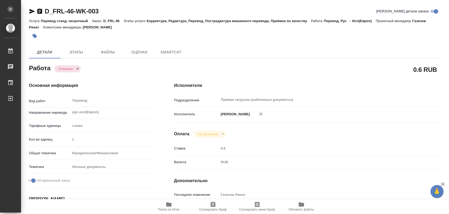
type textarea "x"
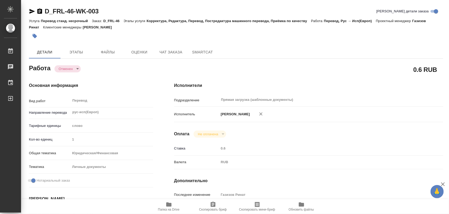
type textarea "x"
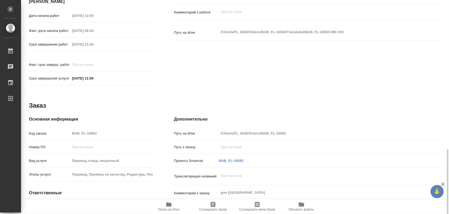
scroll to position [235, 0]
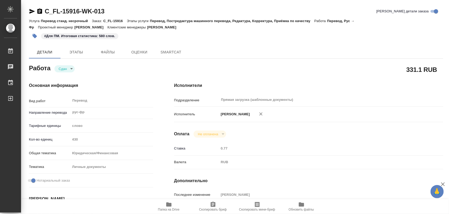
type textarea "x"
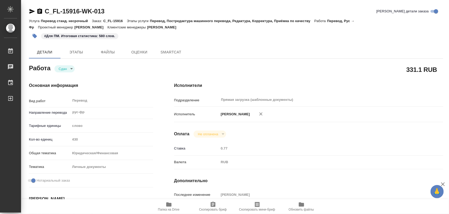
type textarea "x"
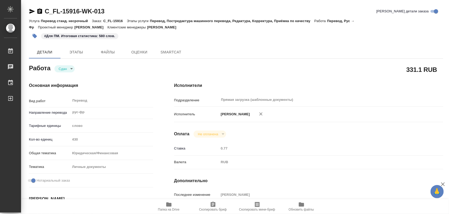
type textarea "x"
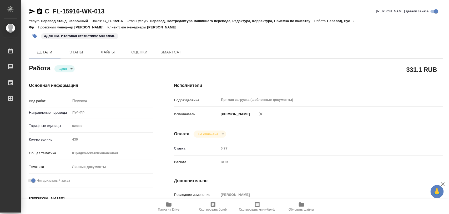
type textarea "x"
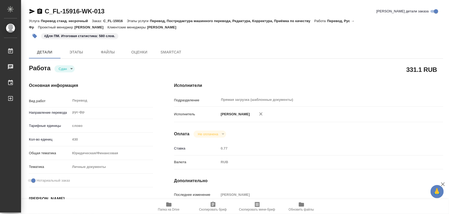
type textarea "x"
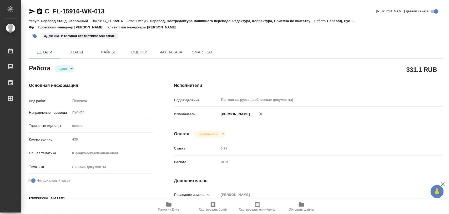
type textarea "x"
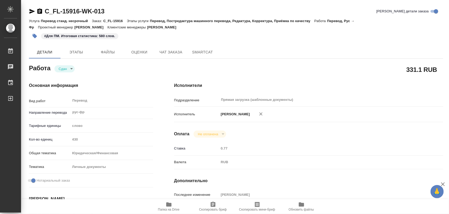
type textarea "x"
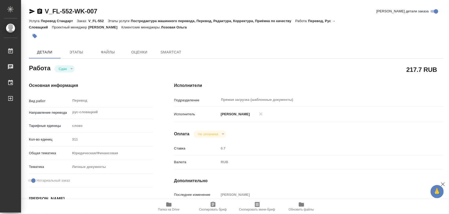
type textarea "x"
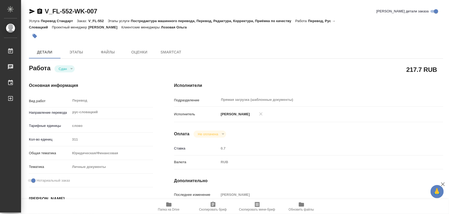
type textarea "x"
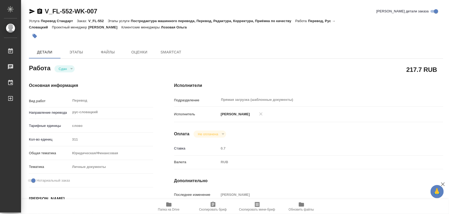
type textarea "x"
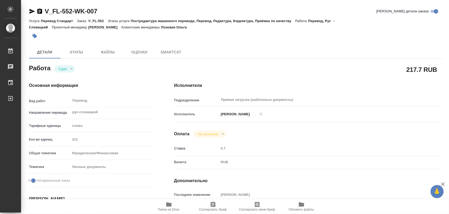
type textarea "x"
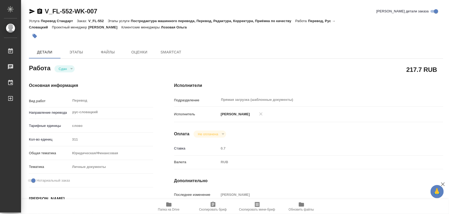
type textarea "x"
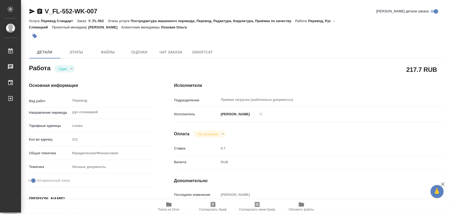
type textarea "x"
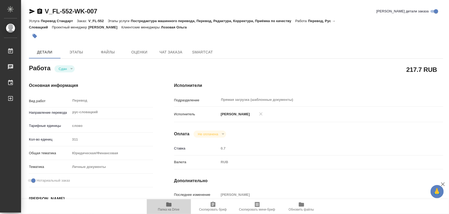
click at [170, 204] on icon "button" at bounding box center [168, 204] width 5 height 4
type textarea "x"
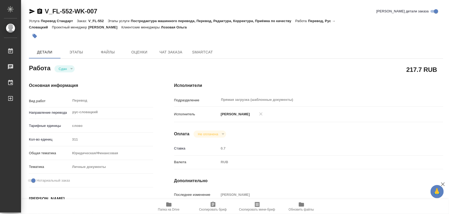
type textarea "x"
click at [170, 206] on icon "button" at bounding box center [168, 204] width 5 height 4
